Goal: Check status: Check status

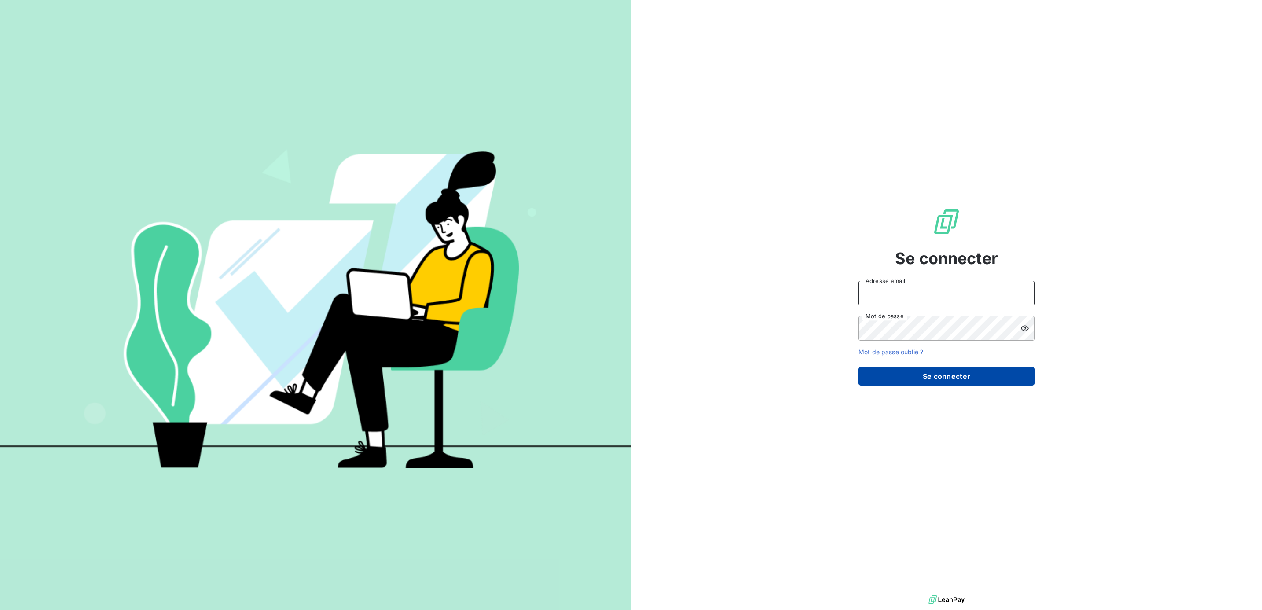
type input "[EMAIL_ADDRESS][PERSON_NAME][DOMAIN_NAME]"
click at [934, 378] on button "Se connecter" at bounding box center [947, 376] width 176 height 18
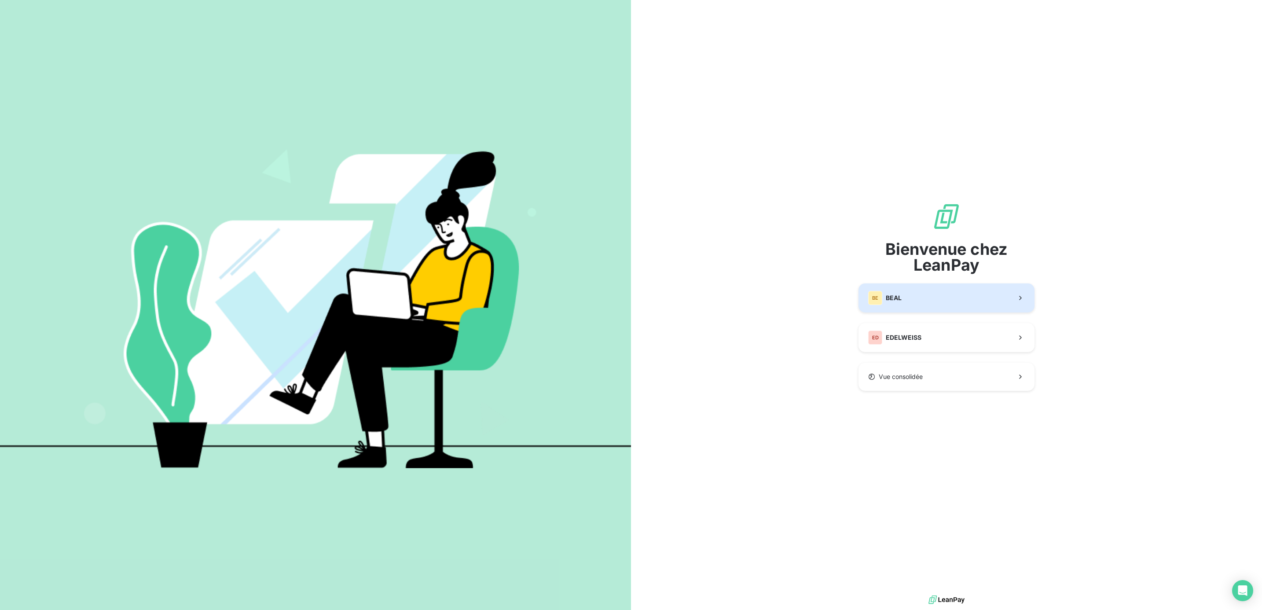
click at [897, 302] on span "BEAL" at bounding box center [894, 298] width 16 height 9
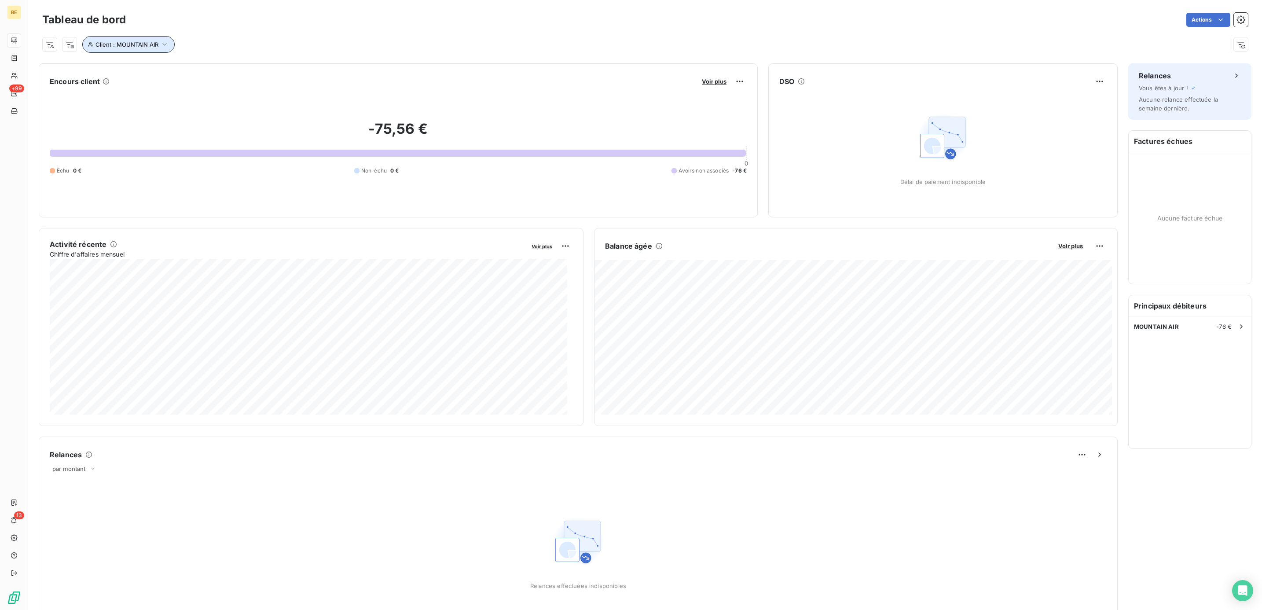
click at [146, 49] on button "Client : MOUNTAIN AIR" at bounding box center [128, 44] width 92 height 17
drag, startPoint x: 279, startPoint y: 67, endPoint x: 209, endPoint y: 69, distance: 70.0
click at [209, 69] on div "Client Contient like MOUNTAIN AIR" at bounding box center [208, 68] width 241 height 18
type input "TRANSA BACKPACKING AG"
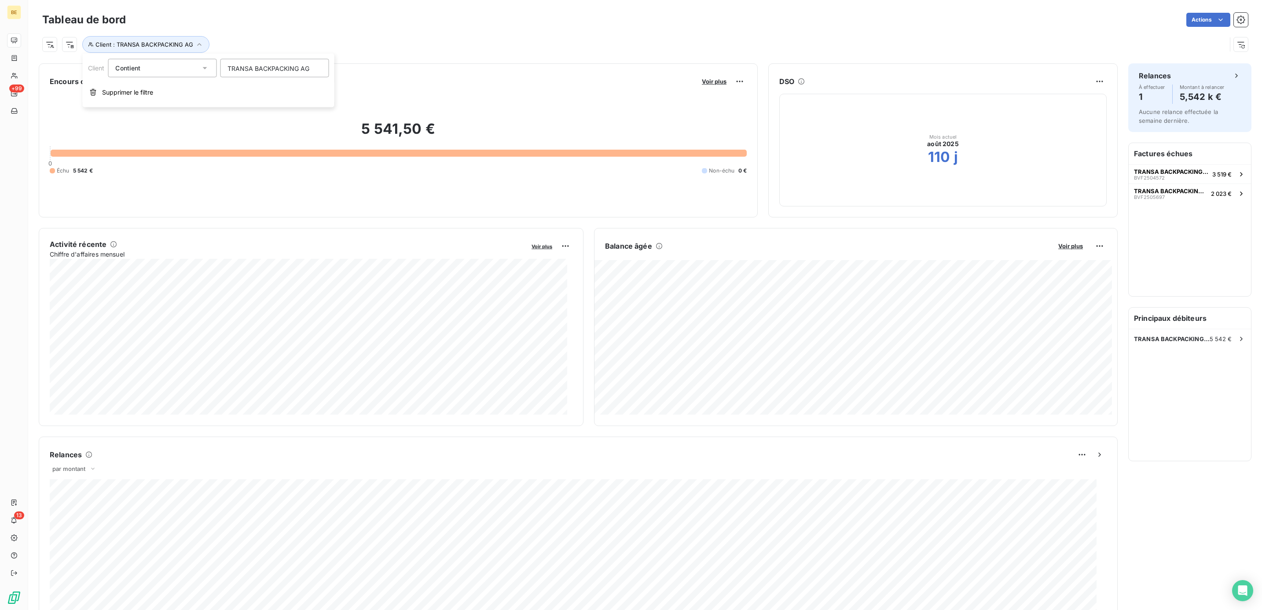
click at [425, 65] on div "Encours client Voir plus 5 541,50 € 0 Échu 5 542 € Non-échu 0 €" at bounding box center [398, 140] width 719 height 154
click at [1169, 156] on h6 "Factures échues" at bounding box center [1190, 153] width 122 height 21
click at [1202, 81] on div "Relances" at bounding box center [1190, 75] width 102 height 11
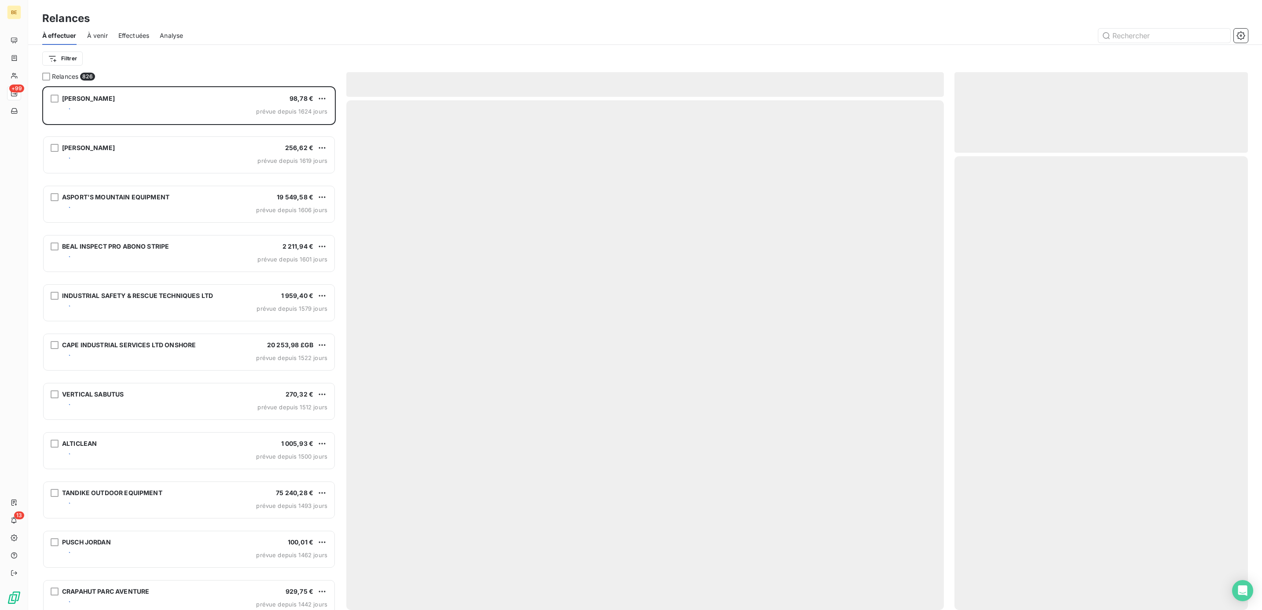
scroll to position [514, 283]
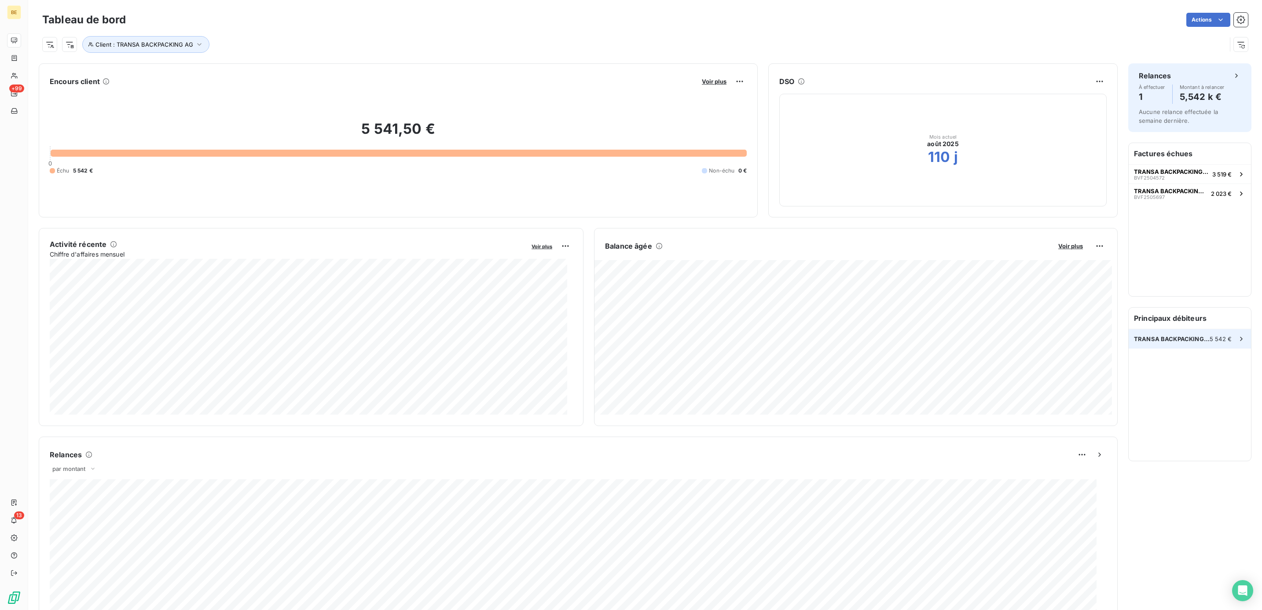
click at [1171, 339] on span "TRANSA BACKPACKING AG" at bounding box center [1172, 338] width 76 height 7
